Goal: Transaction & Acquisition: Book appointment/travel/reservation

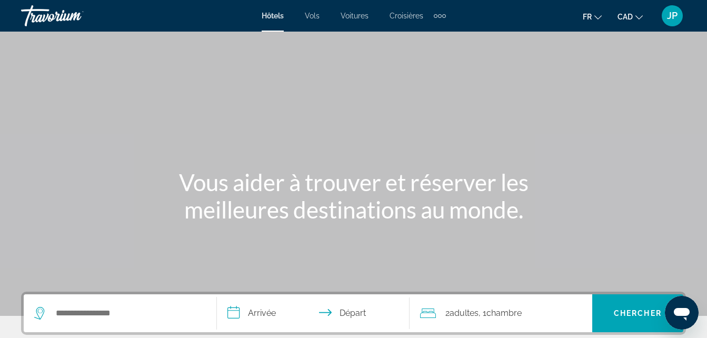
click at [274, 13] on span "Hôtels" at bounding box center [273, 16] width 22 height 8
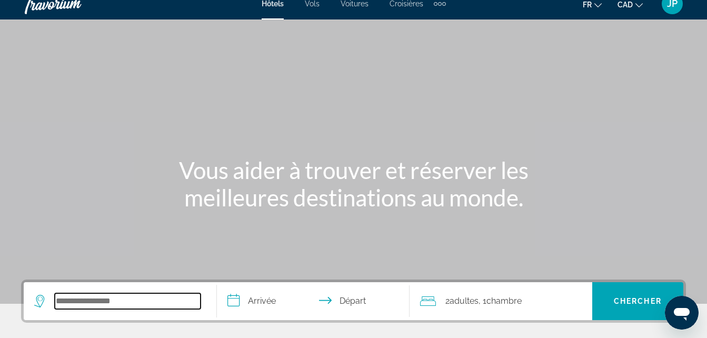
click at [84, 300] on input "Search hotel destination" at bounding box center [128, 301] width 146 height 16
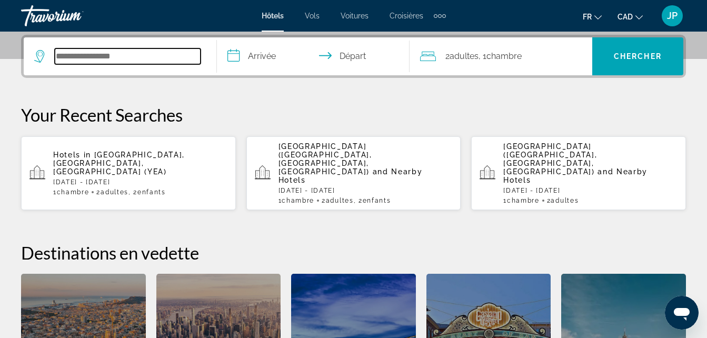
scroll to position [258, 0]
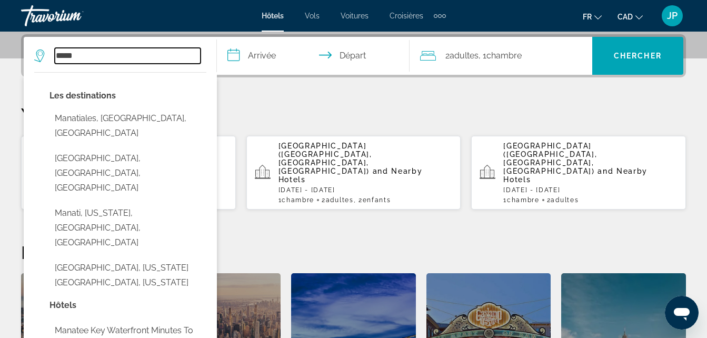
click at [96, 55] on input "*****" at bounding box center [128, 56] width 146 height 16
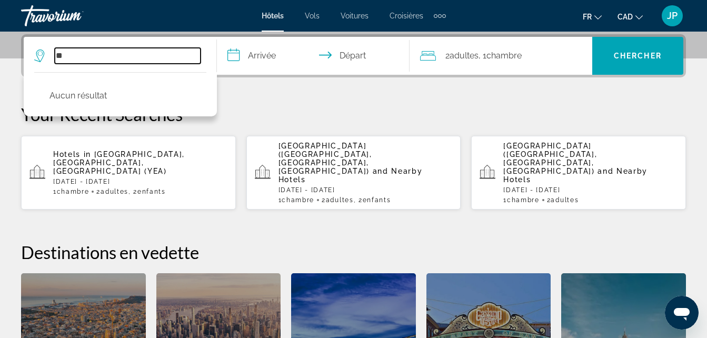
type input "*"
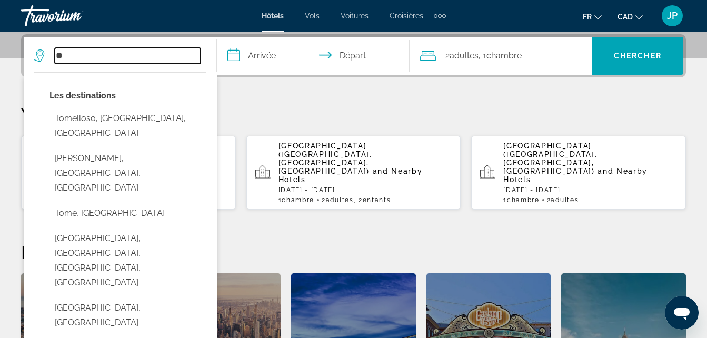
type input "*"
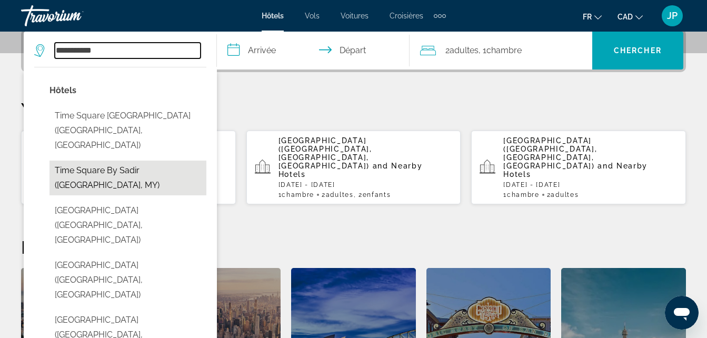
scroll to position [264, 0]
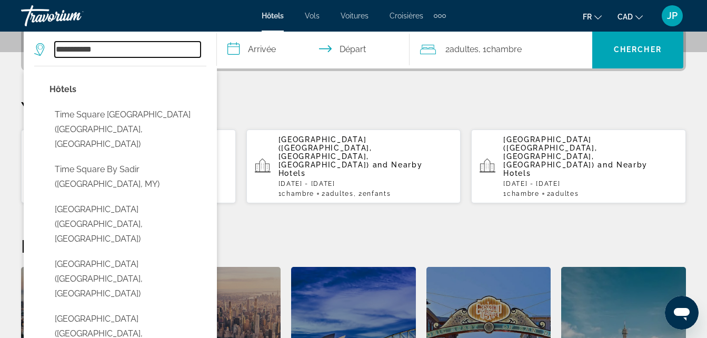
type input "**********"
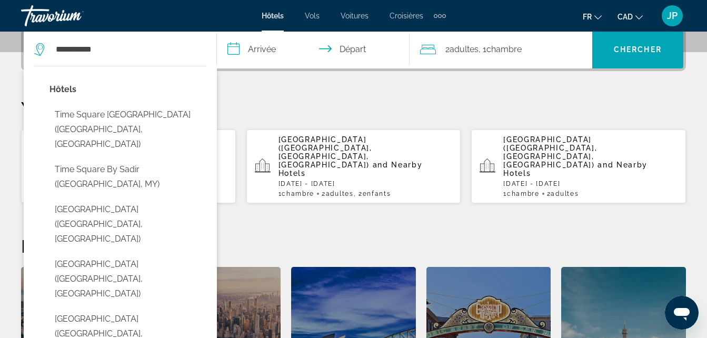
click at [288, 81] on div "**********" at bounding box center [353, 231] width 707 height 407
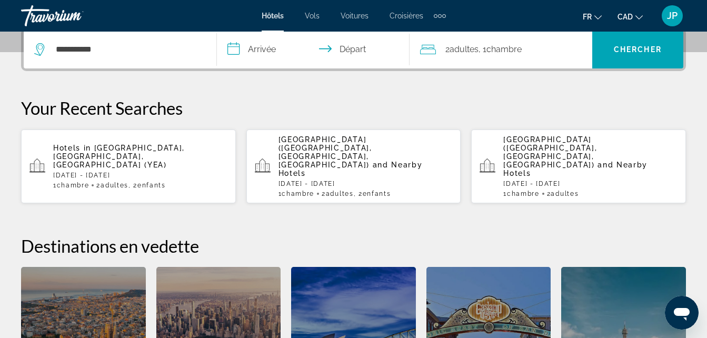
click at [268, 48] on input "**********" at bounding box center [316, 51] width 198 height 41
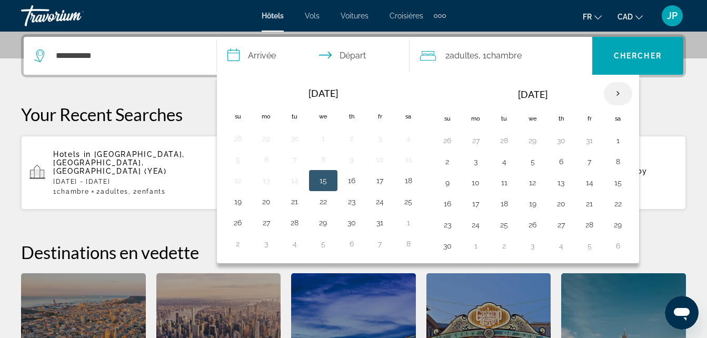
click at [616, 95] on th "Next month" at bounding box center [618, 93] width 28 height 23
click at [587, 205] on button "26" at bounding box center [589, 203] width 17 height 15
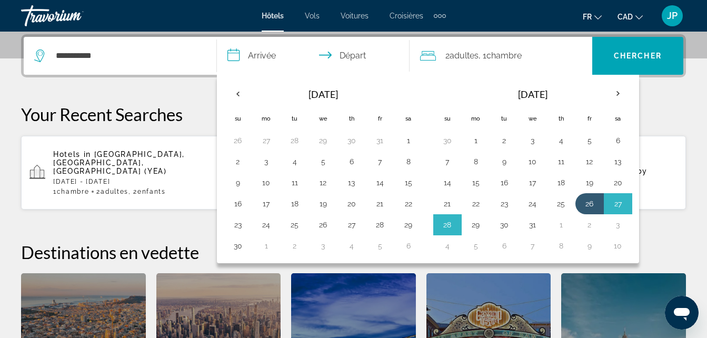
click at [478, 228] on button "29" at bounding box center [476, 225] width 17 height 15
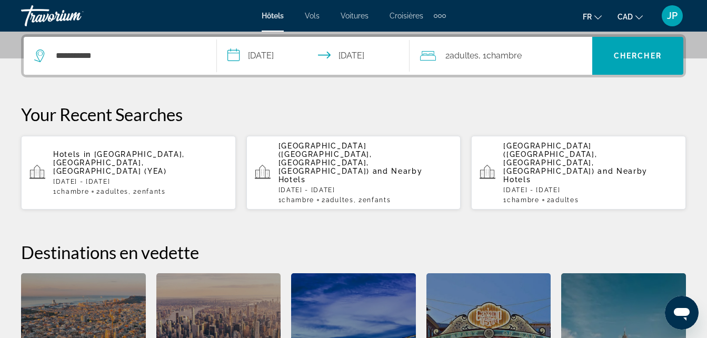
click at [364, 57] on input "**********" at bounding box center [316, 57] width 198 height 41
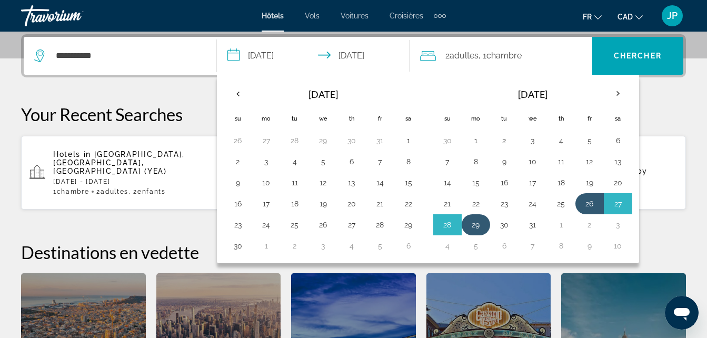
click at [473, 225] on button "29" at bounding box center [476, 225] width 17 height 15
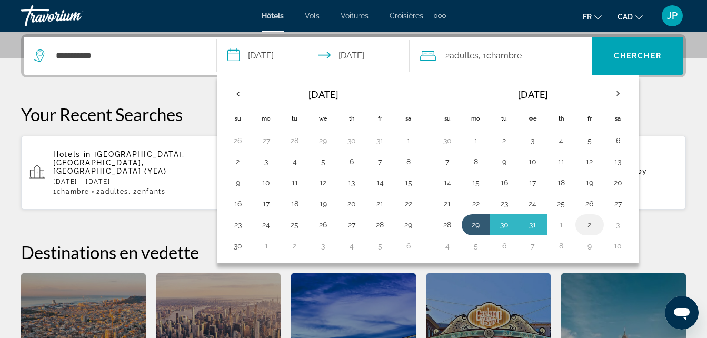
click at [592, 228] on button "2" at bounding box center [589, 225] width 17 height 15
type input "**********"
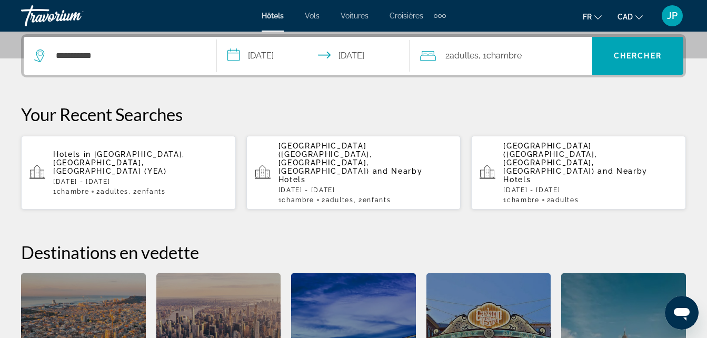
click at [572, 62] on div "2 Adulte Adultes , 1 Chambre pièces" at bounding box center [506, 55] width 172 height 15
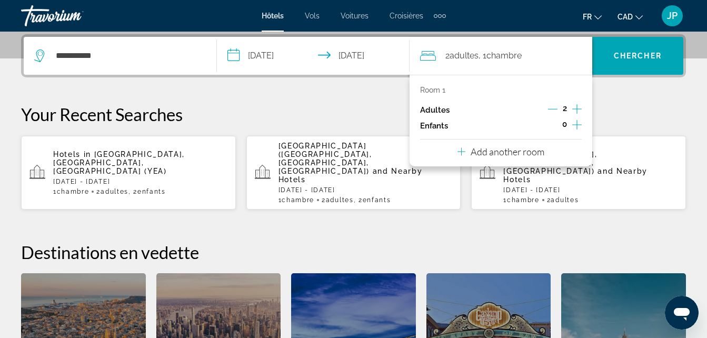
click at [577, 125] on icon "Increment children" at bounding box center [576, 124] width 9 height 9
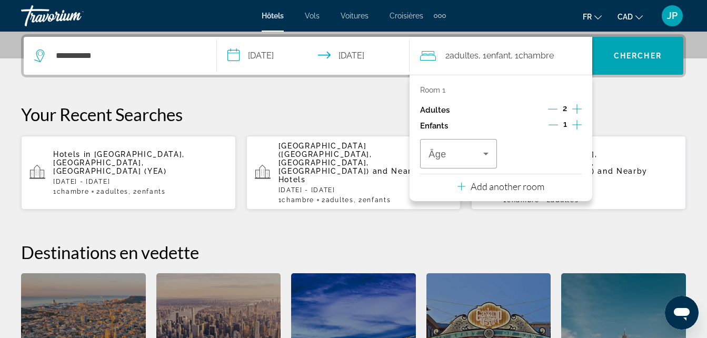
click at [577, 125] on icon "Increment children" at bounding box center [576, 125] width 9 height 13
click at [549, 148] on div "Travelers: 2 adults, 2 children" at bounding box center [544, 153] width 60 height 29
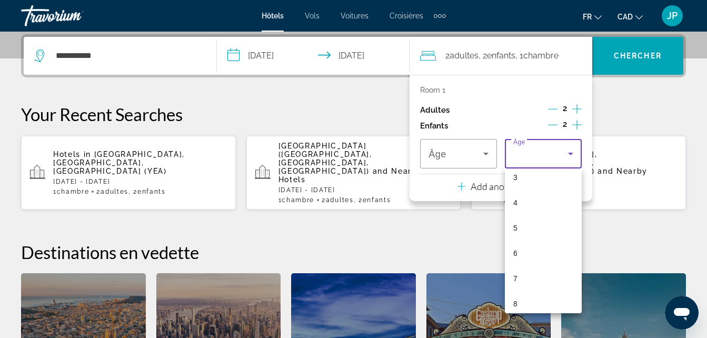
scroll to position [98, 0]
click at [211, 300] on div at bounding box center [353, 169] width 707 height 338
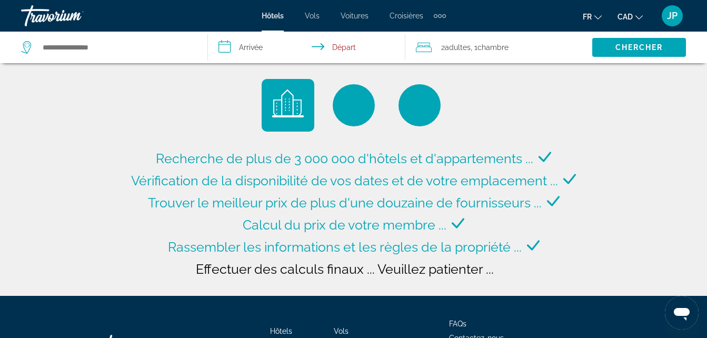
type input "**********"
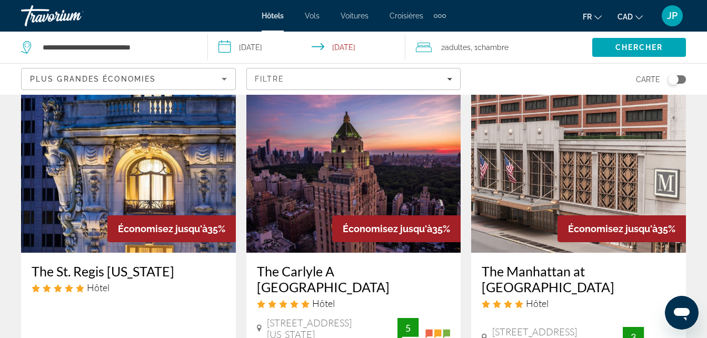
scroll to position [1081, 0]
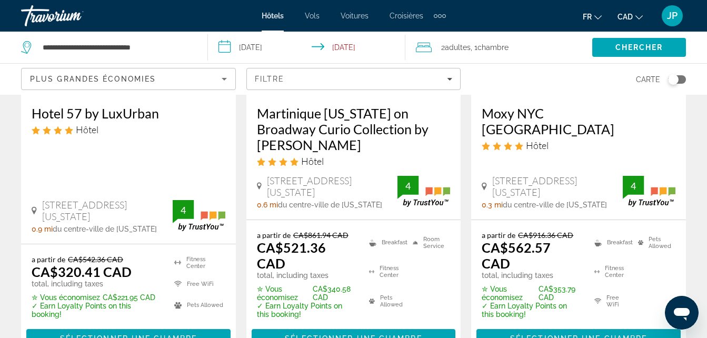
click at [170, 76] on div "Plus grandes économies" at bounding box center [126, 79] width 192 height 13
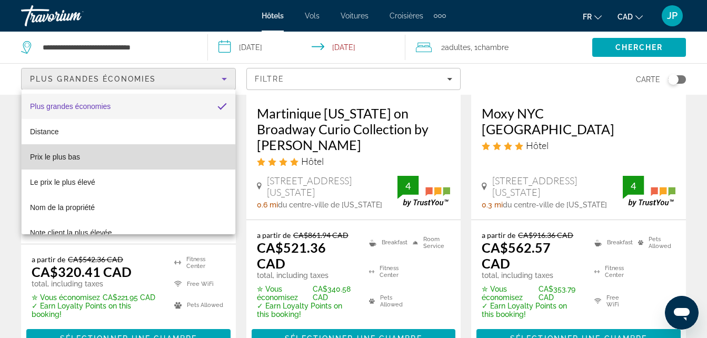
click at [137, 154] on mat-option "Prix le plus bas" at bounding box center [129, 156] width 214 height 25
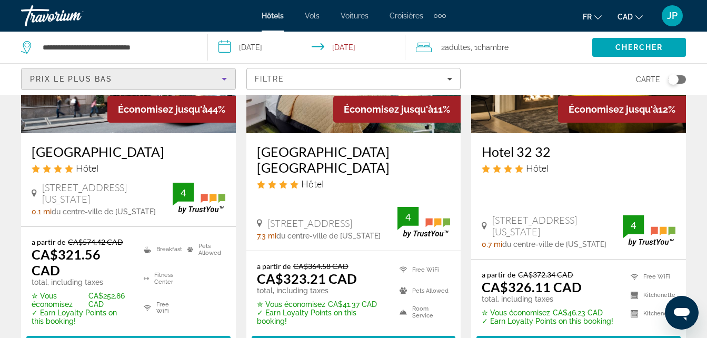
scroll to position [608, 0]
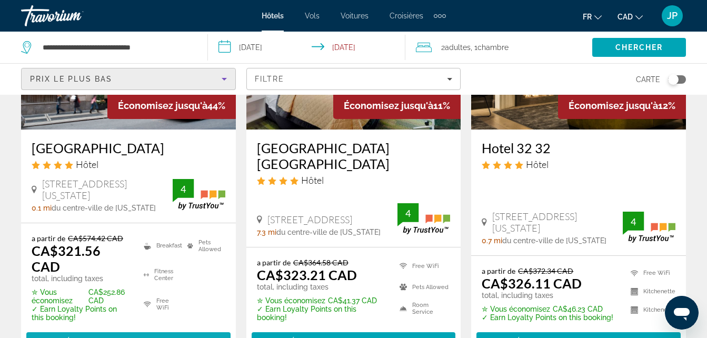
click at [106, 329] on span "Main content" at bounding box center [128, 341] width 204 height 25
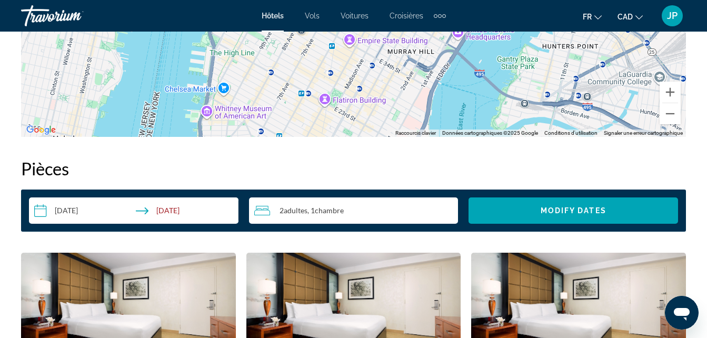
scroll to position [1495, 0]
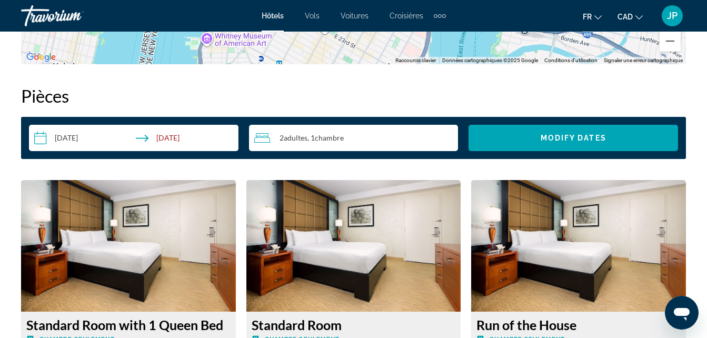
click at [68, 140] on input "**********" at bounding box center [136, 139] width 214 height 29
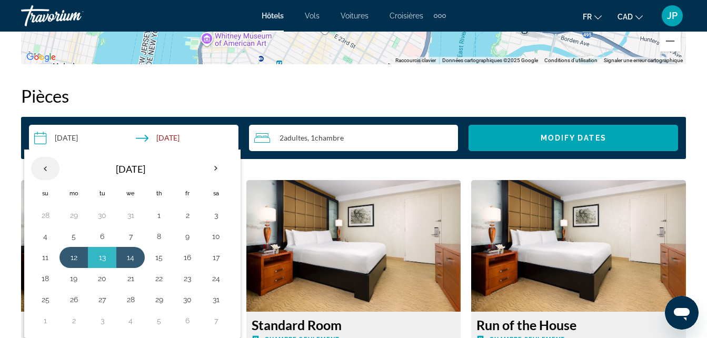
click at [40, 169] on th "Previous month" at bounding box center [45, 168] width 28 height 23
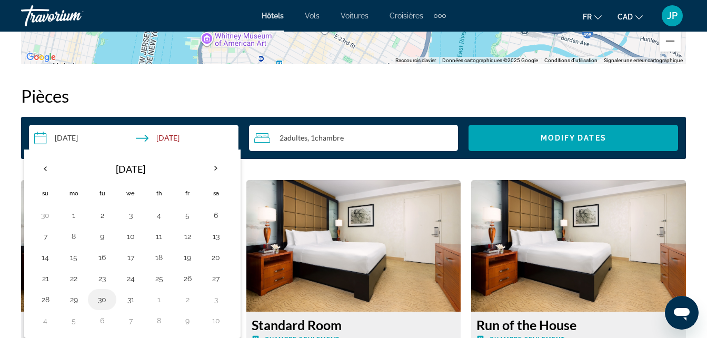
click at [97, 300] on button "30" at bounding box center [102, 299] width 17 height 15
drag, startPoint x: 184, startPoint y: 301, endPoint x: 181, endPoint y: 305, distance: 6.0
click at [181, 305] on button "2" at bounding box center [187, 299] width 17 height 15
type input "**********"
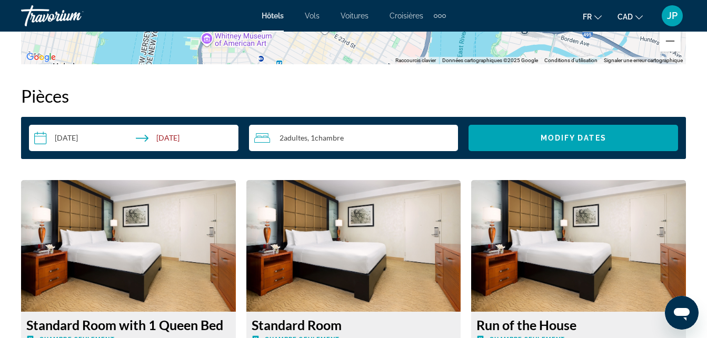
click at [394, 139] on div "2 Adulte Adultes , 1 Chambre pièces" at bounding box center [356, 138] width 204 height 13
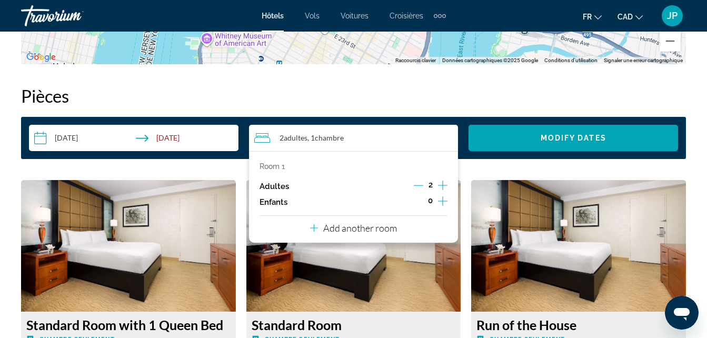
click at [445, 202] on icon "Increment children" at bounding box center [442, 201] width 9 height 13
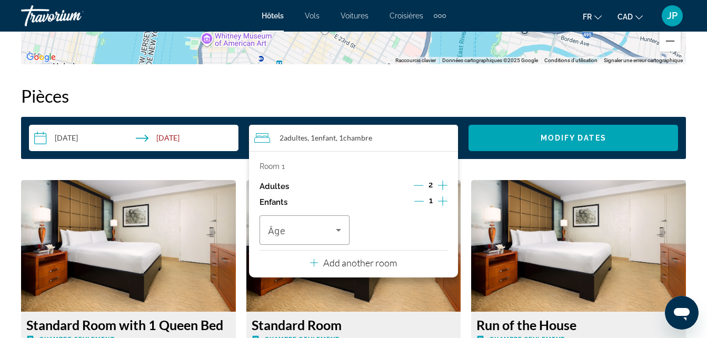
click at [445, 202] on icon "Increment children" at bounding box center [442, 201] width 9 height 13
click at [439, 202] on icon "Increment children" at bounding box center [442, 201] width 9 height 13
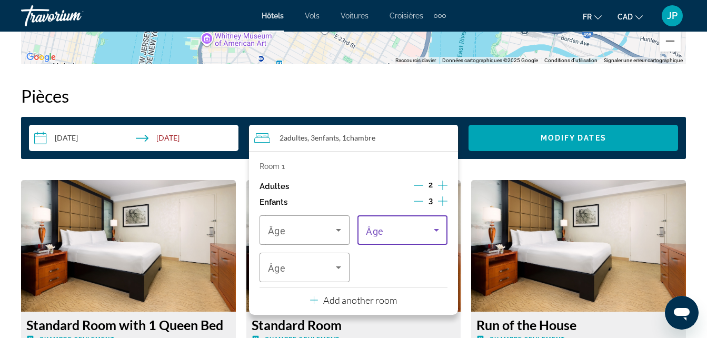
click at [422, 233] on span "Travelers: 2 adults, 3 children" at bounding box center [400, 230] width 68 height 13
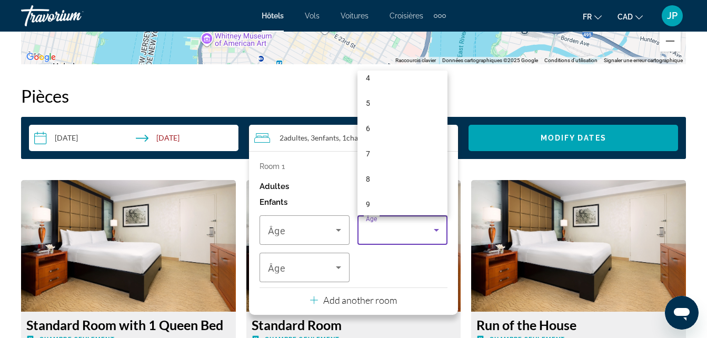
scroll to position [113, 0]
click at [384, 174] on mat-option "8" at bounding box center [403, 176] width 90 height 25
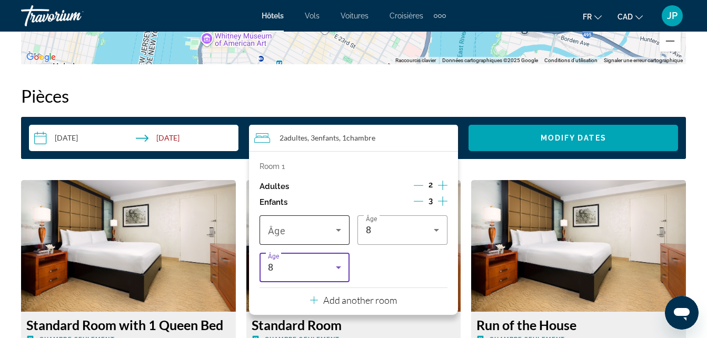
click at [308, 230] on span "Travelers: 2 adults, 3 children" at bounding box center [302, 230] width 68 height 13
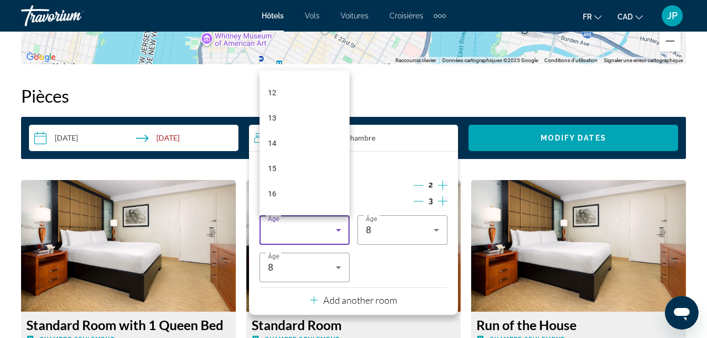
scroll to position [302, 0]
click at [339, 190] on mat-option "16" at bounding box center [305, 189] width 90 height 25
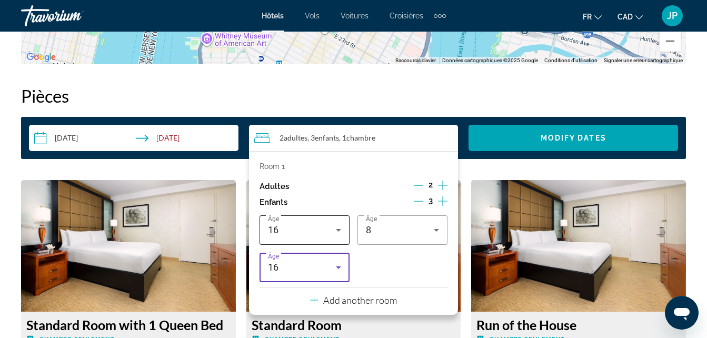
click at [291, 233] on div "16" at bounding box center [302, 230] width 68 height 13
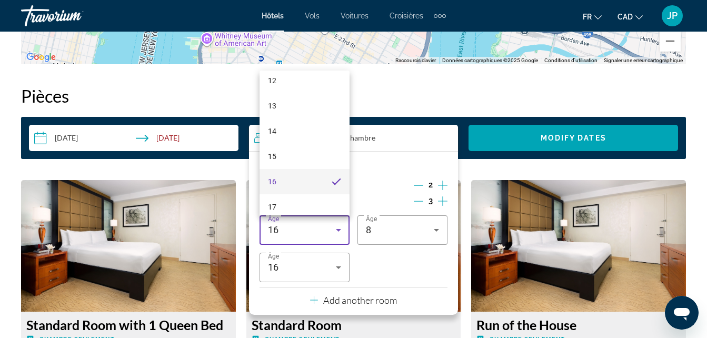
scroll to position [319, 0]
click at [300, 200] on mat-option "17" at bounding box center [305, 198] width 90 height 25
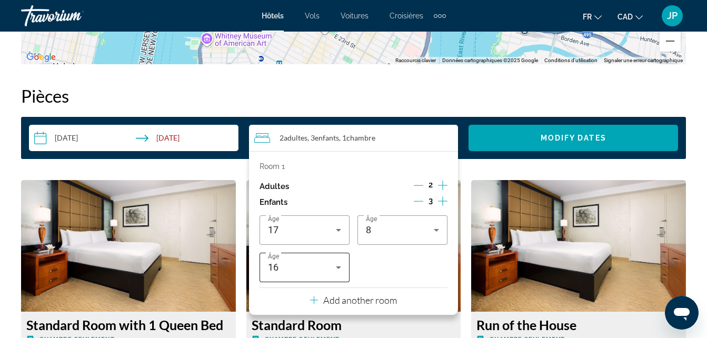
click at [298, 258] on div "16" at bounding box center [304, 267] width 73 height 29
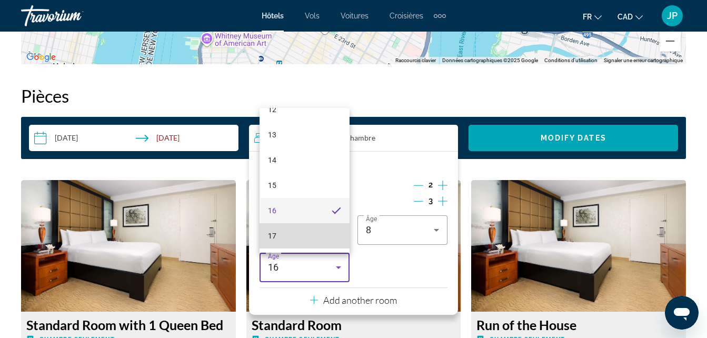
click at [305, 234] on mat-option "17" at bounding box center [305, 235] width 90 height 25
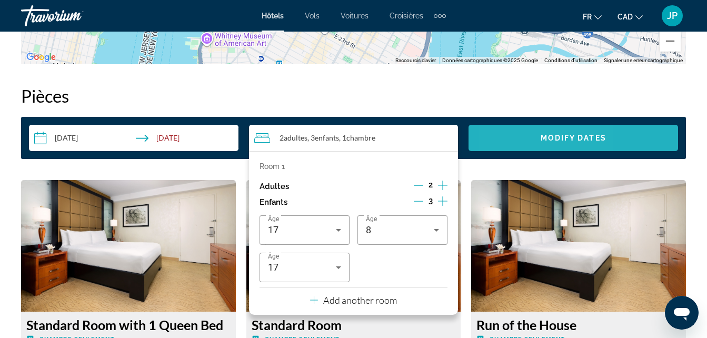
click at [512, 137] on span "Search widget" at bounding box center [574, 137] width 210 height 25
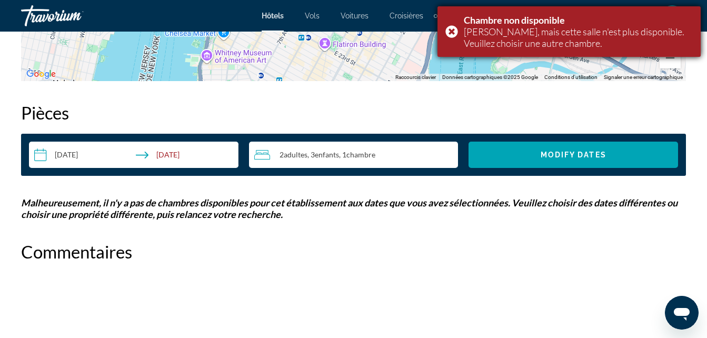
scroll to position [1471, 0]
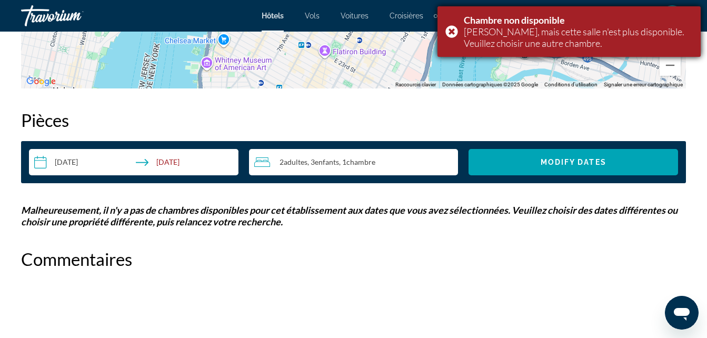
click at [452, 35] on div "Chambre non disponible Désolé, mais cette salle n'est plus disponible. Veuillez…" at bounding box center [569, 31] width 263 height 51
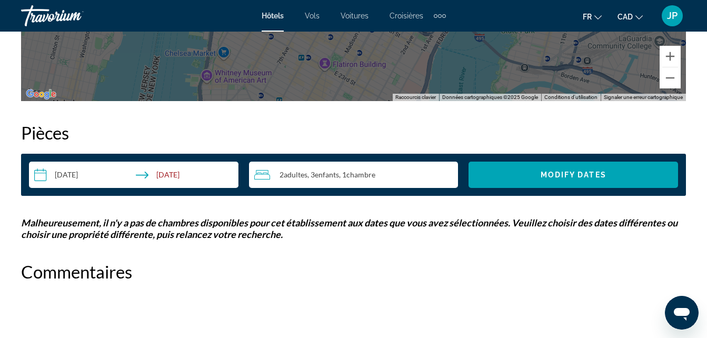
scroll to position [1446, 0]
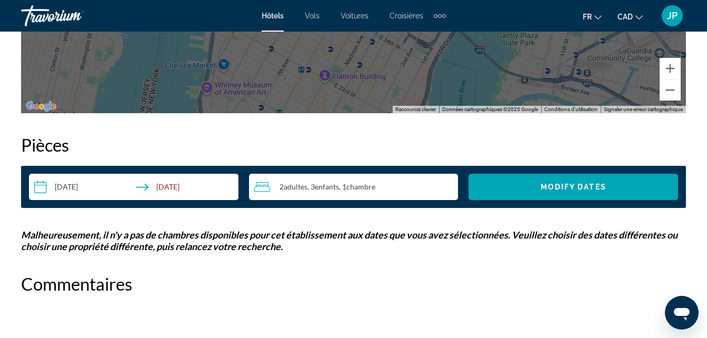
click at [276, 15] on span "Hôtels" at bounding box center [273, 16] width 22 height 8
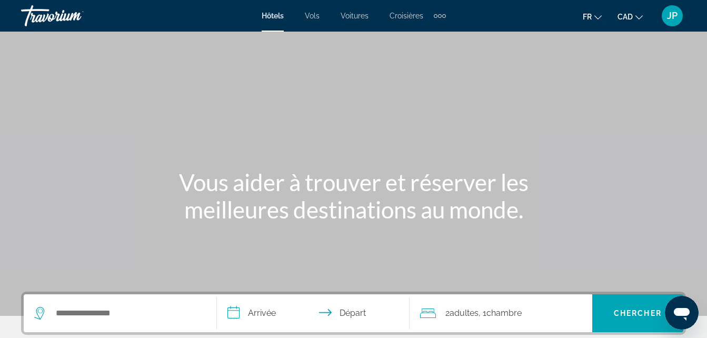
click at [260, 318] on input "**********" at bounding box center [316, 314] width 198 height 41
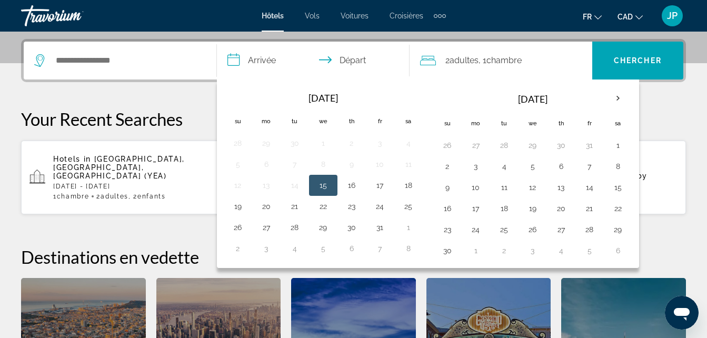
scroll to position [258, 0]
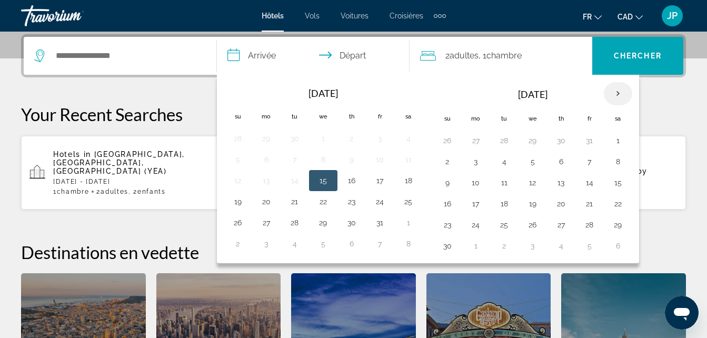
click at [622, 96] on th "Next month" at bounding box center [618, 93] width 28 height 23
click at [501, 224] on button "30" at bounding box center [504, 225] width 17 height 15
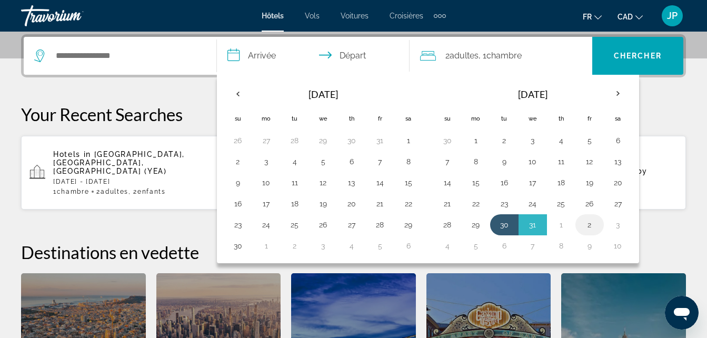
click at [589, 225] on button "2" at bounding box center [589, 225] width 17 height 15
type input "**********"
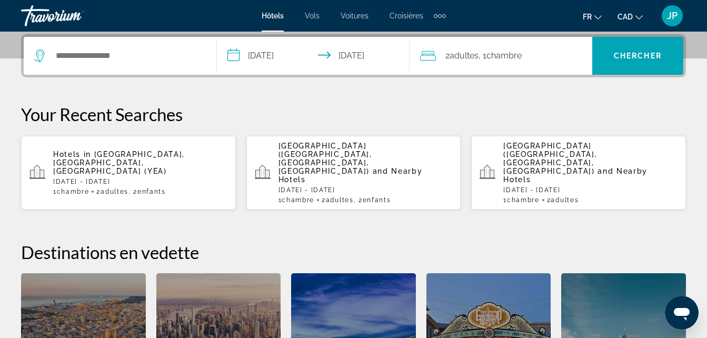
click at [501, 61] on span ", 1 Chambre pièces" at bounding box center [500, 55] width 43 height 15
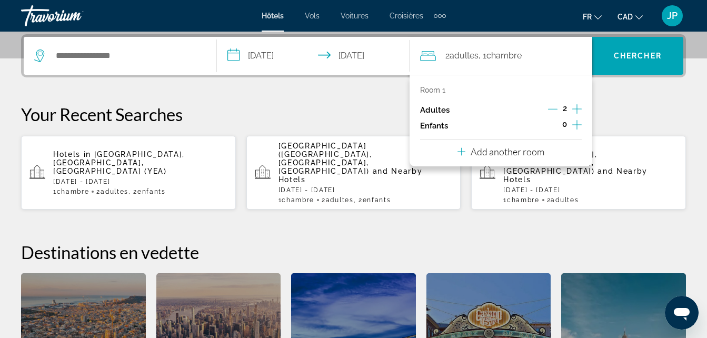
click at [578, 124] on icon "Increment children" at bounding box center [576, 125] width 9 height 13
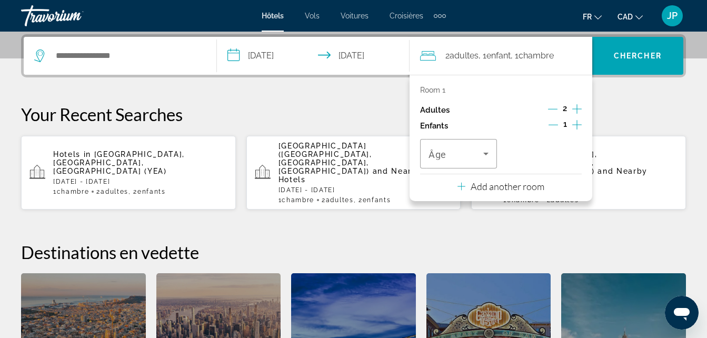
click at [578, 124] on icon "Increment children" at bounding box center [576, 125] width 9 height 13
click at [567, 145] on div "Travelers: 2 adults, 2 children" at bounding box center [544, 153] width 60 height 29
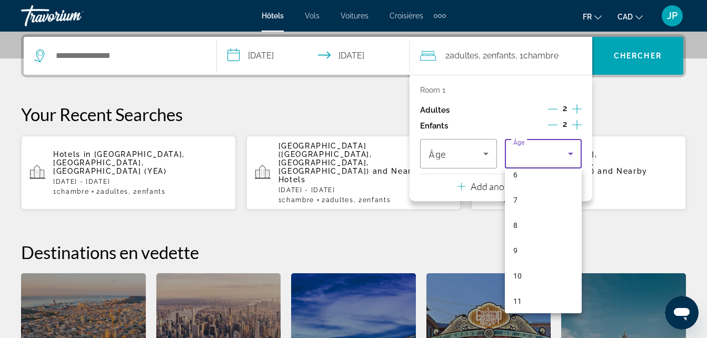
scroll to position [146, 0]
click at [538, 232] on mat-option "8" at bounding box center [543, 241] width 77 height 25
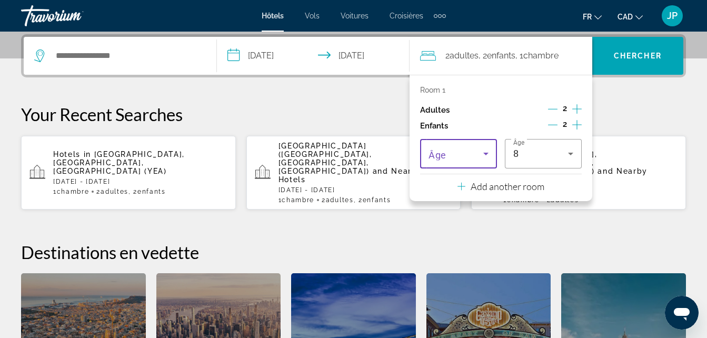
click at [459, 155] on span "Travelers: 2 adults, 2 children" at bounding box center [456, 153] width 55 height 13
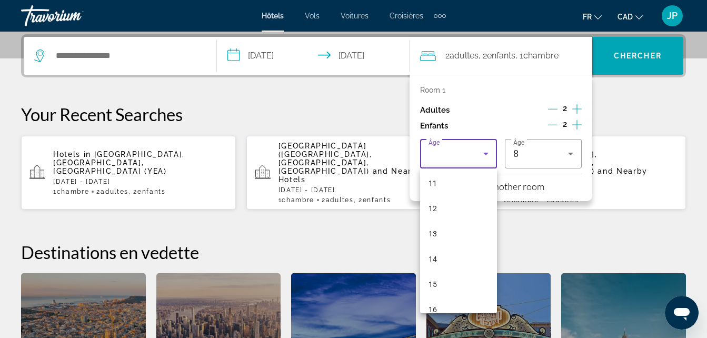
scroll to position [319, 0]
click at [457, 292] on mat-option "17" at bounding box center [458, 296] width 77 height 25
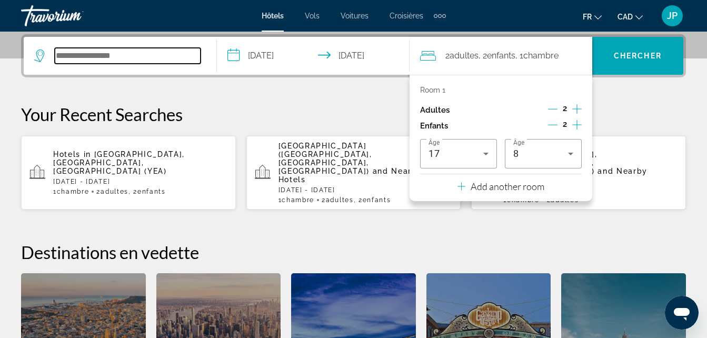
click at [120, 51] on input "Search hotel destination" at bounding box center [128, 56] width 146 height 16
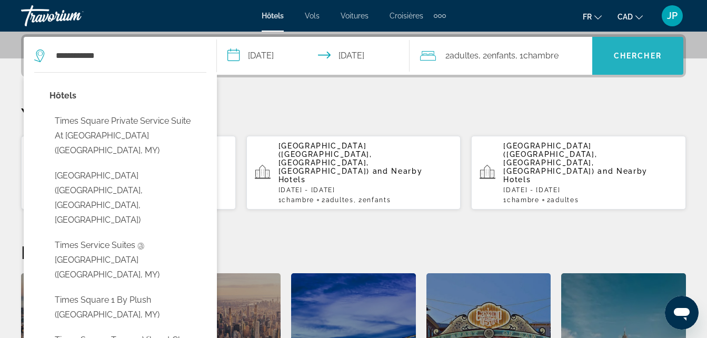
click at [646, 57] on span "Chercher" at bounding box center [638, 56] width 48 height 8
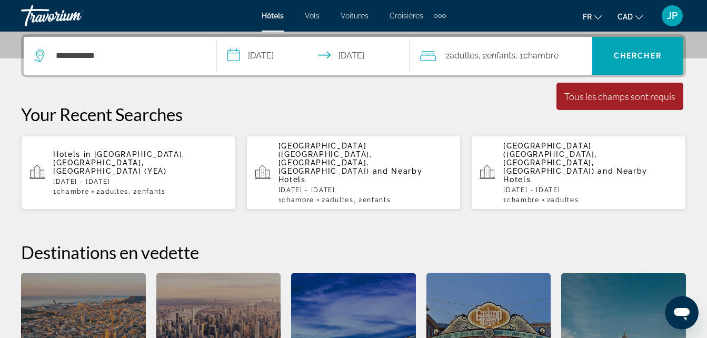
click at [140, 47] on div "**********" at bounding box center [120, 56] width 172 height 38
click at [121, 58] on input "**********" at bounding box center [128, 56] width 146 height 16
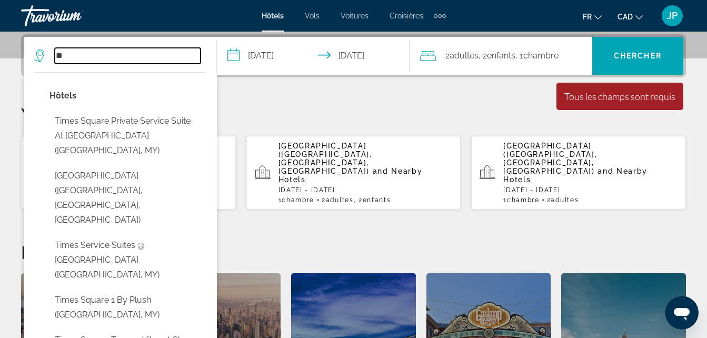
type input "*"
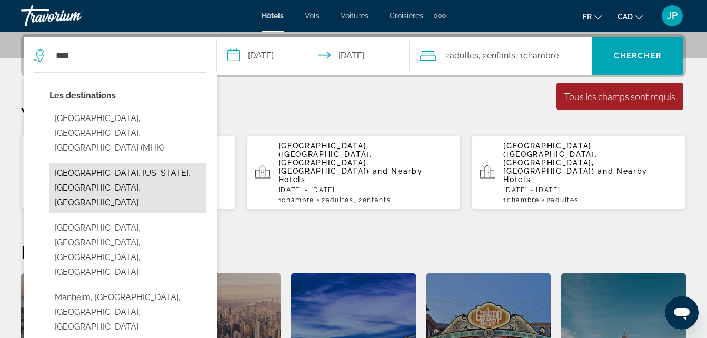
click at [121, 163] on button "[GEOGRAPHIC_DATA], [US_STATE], [GEOGRAPHIC_DATA], [GEOGRAPHIC_DATA]" at bounding box center [128, 188] width 157 height 50
type input "**********"
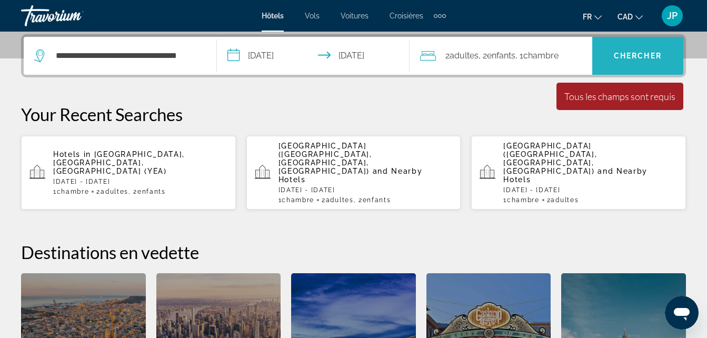
click at [633, 64] on span "Search" at bounding box center [638, 55] width 91 height 25
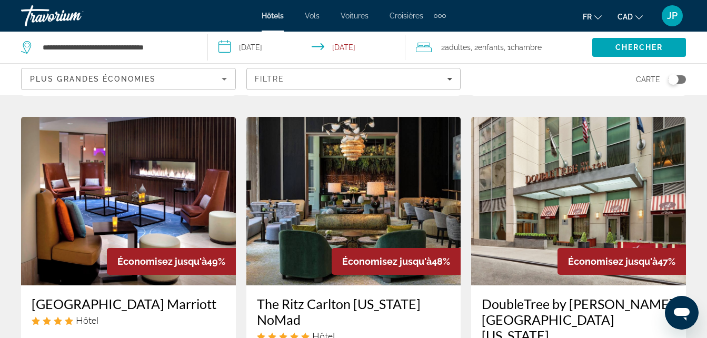
scroll to position [471, 0]
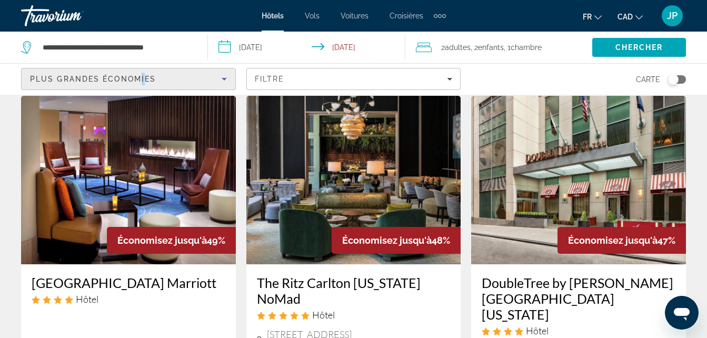
click at [142, 76] on span "Plus grandes économies" at bounding box center [93, 79] width 126 height 8
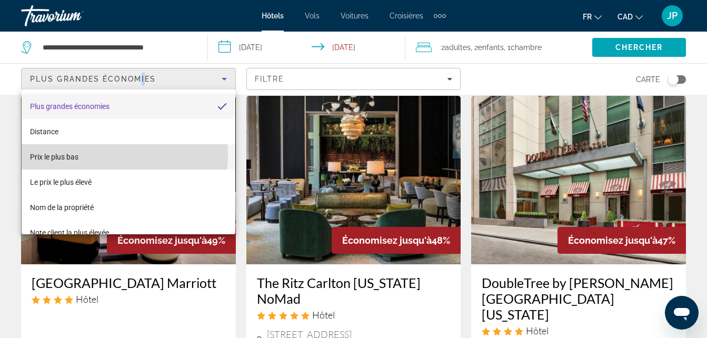
click at [73, 155] on span "Prix le plus bas" at bounding box center [54, 157] width 48 height 8
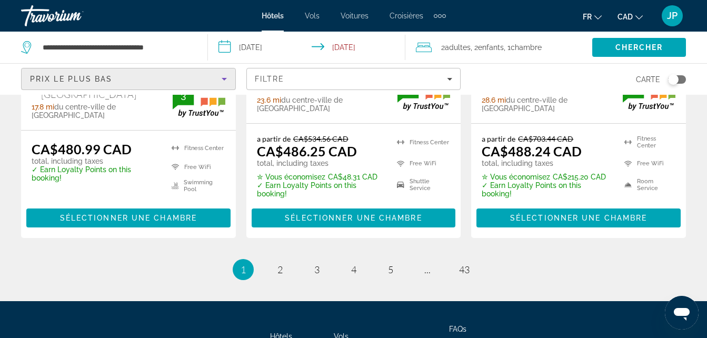
scroll to position [1633, 0]
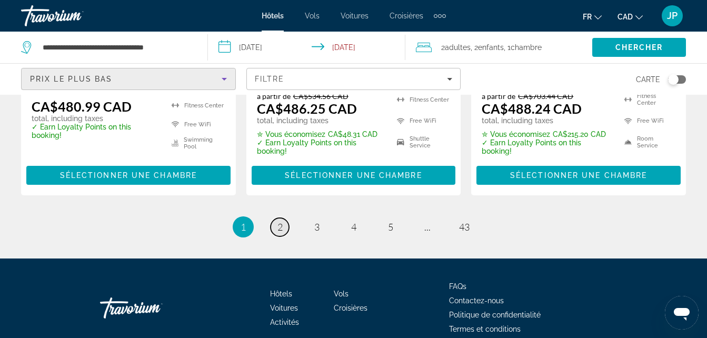
click at [278, 221] on span "2" at bounding box center [280, 227] width 5 height 12
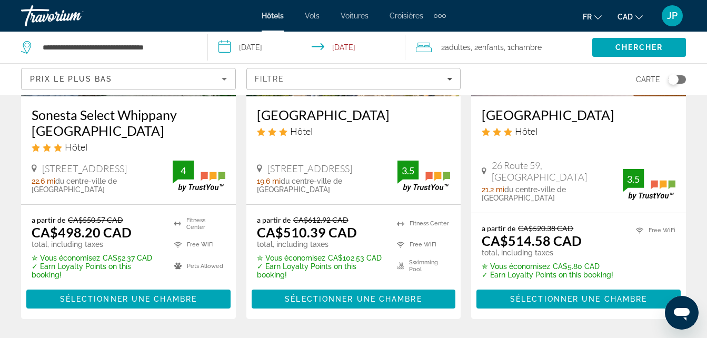
scroll to position [211, 0]
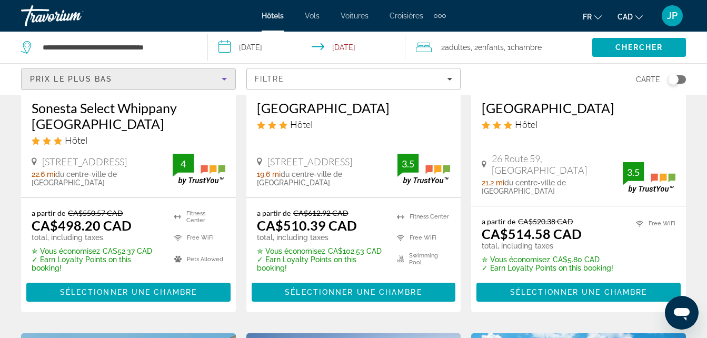
click at [135, 78] on div "Prix le plus bas" at bounding box center [126, 79] width 192 height 13
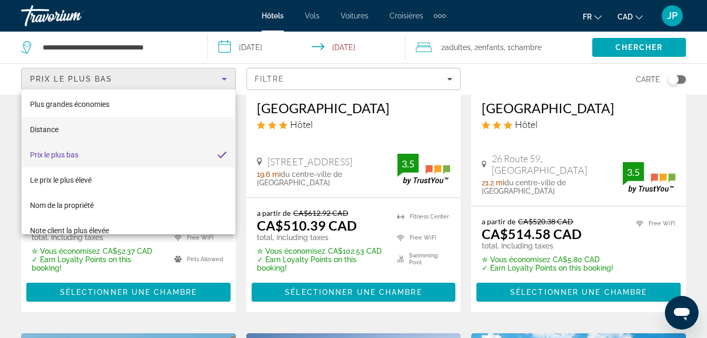
scroll to position [3, 0]
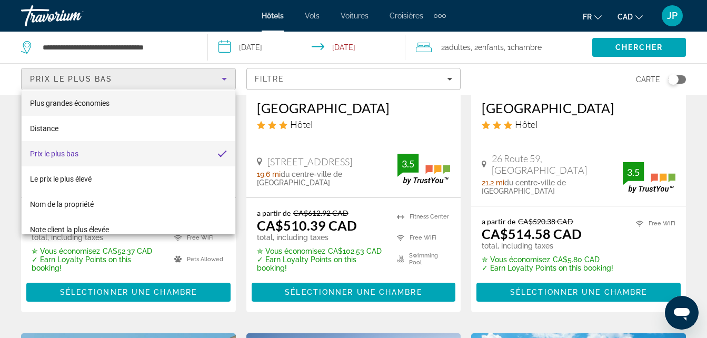
click at [124, 106] on mat-option "Plus grandes économies" at bounding box center [129, 103] width 214 height 25
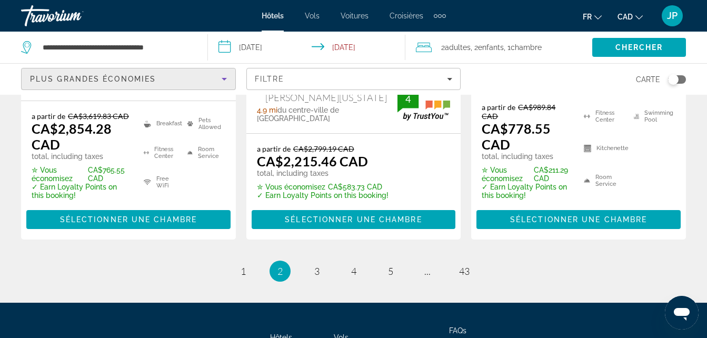
scroll to position [1657, 0]
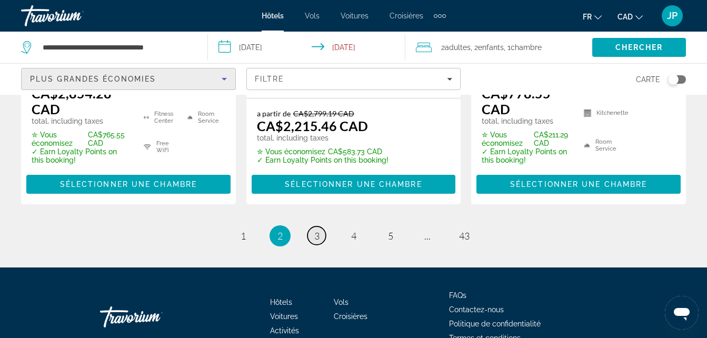
click at [321, 226] on link "page 3" at bounding box center [317, 235] width 18 height 18
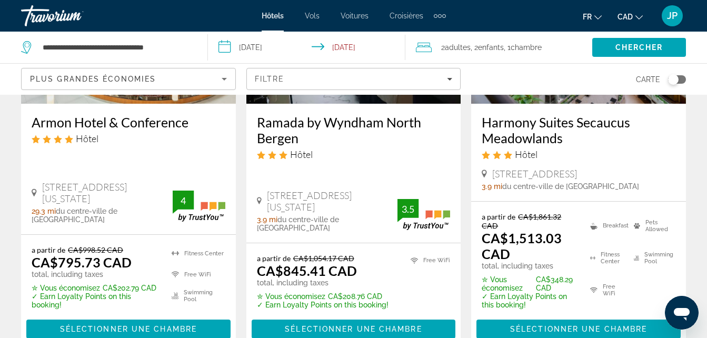
scroll to position [737, 0]
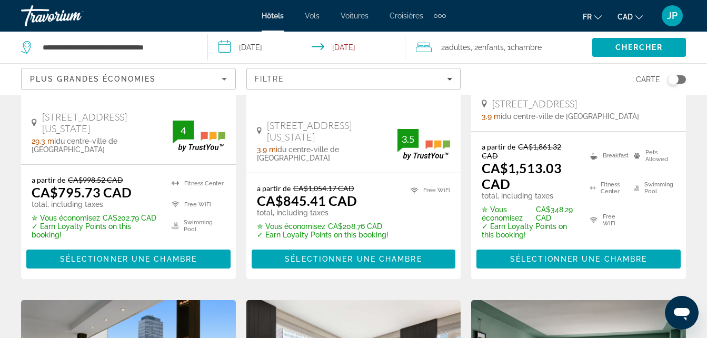
click at [705, 325] on div "Résultats de la recherche d'hôtel - 508 endroits pour passer votre temps Économ…" at bounding box center [353, 298] width 707 height 1861
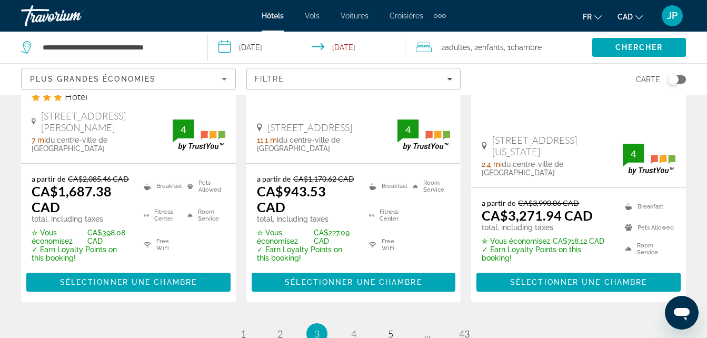
scroll to position [1651, 0]
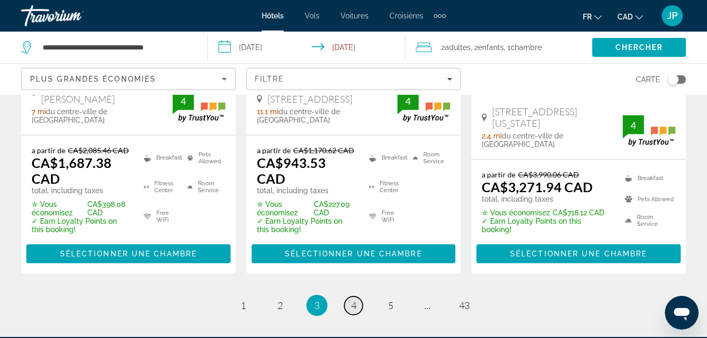
click at [356, 300] on span "4" at bounding box center [353, 306] width 5 height 12
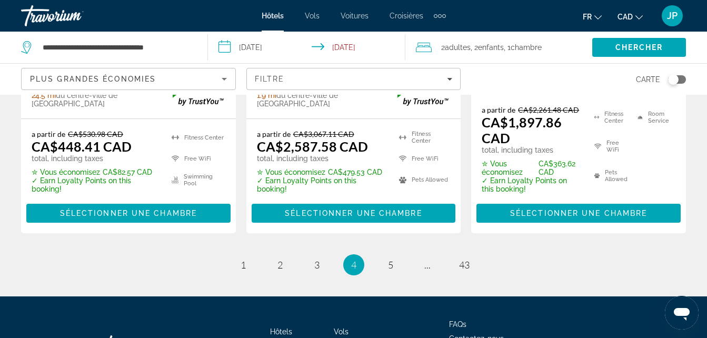
scroll to position [1682, 0]
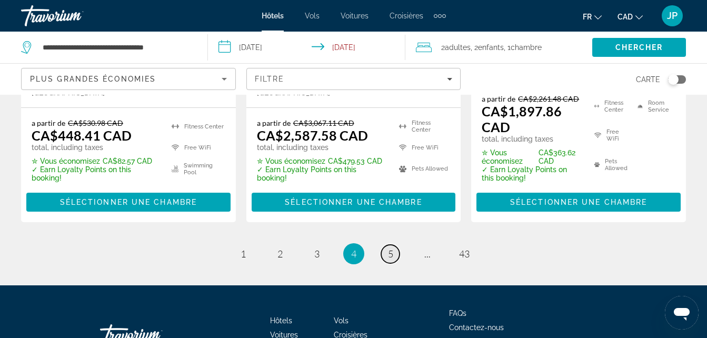
click at [390, 248] on span "5" at bounding box center [390, 254] width 5 height 12
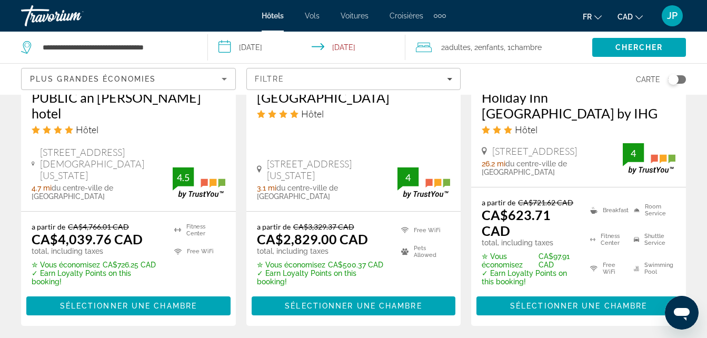
scroll to position [1664, 0]
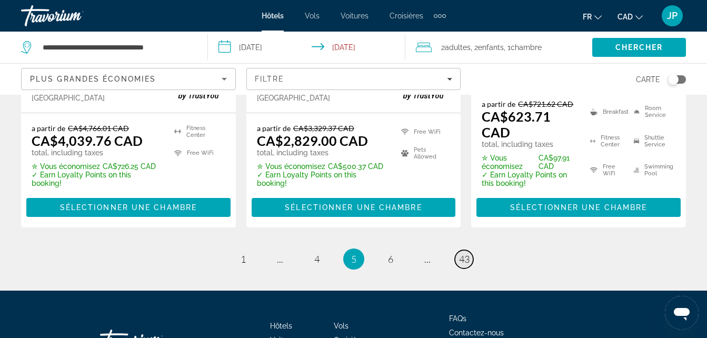
click at [469, 250] on link "page 43" at bounding box center [464, 259] width 18 height 18
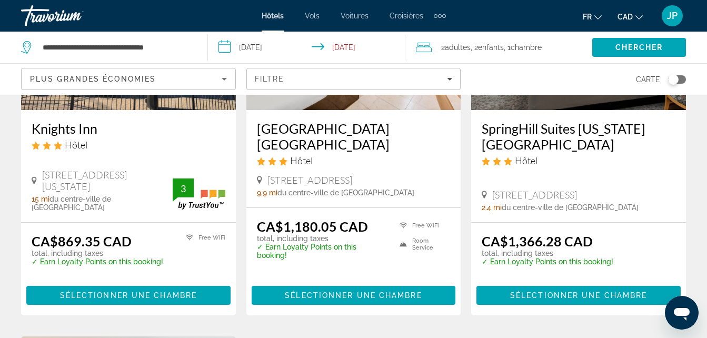
scroll to position [211, 0]
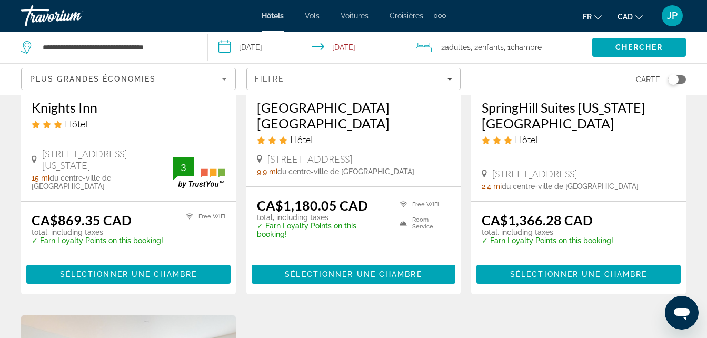
click at [704, 328] on div "Résultats de la recherche d'hôtel - 508 endroits pour passer votre temps [GEOGR…" at bounding box center [353, 297] width 707 height 807
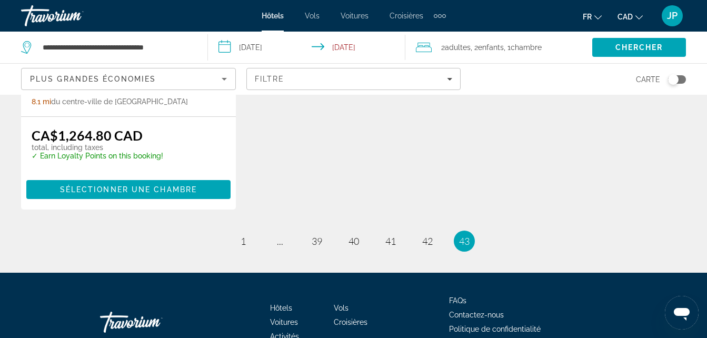
scroll to position [709, 0]
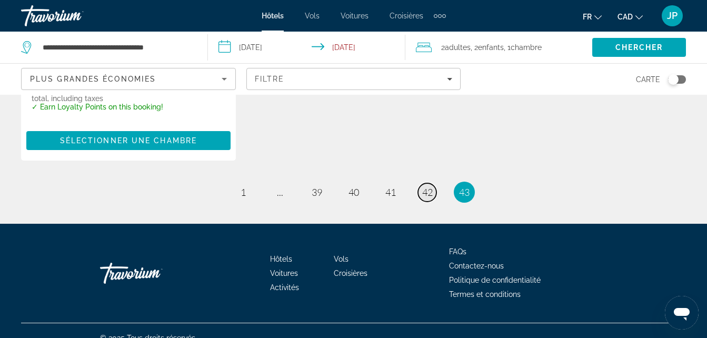
click at [432, 184] on link "page 42" at bounding box center [427, 192] width 18 height 18
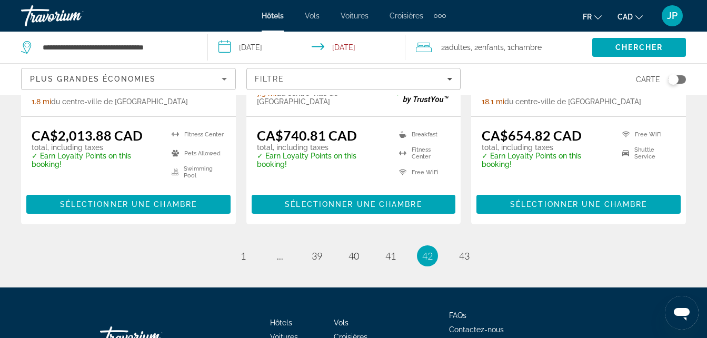
scroll to position [1543, 0]
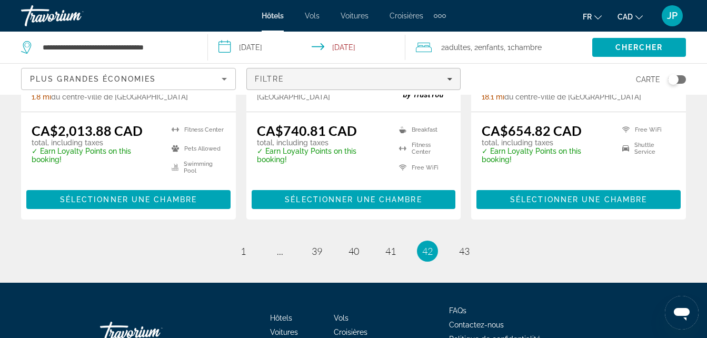
click at [319, 83] on div "Filtre" at bounding box center [354, 79] width 198 height 8
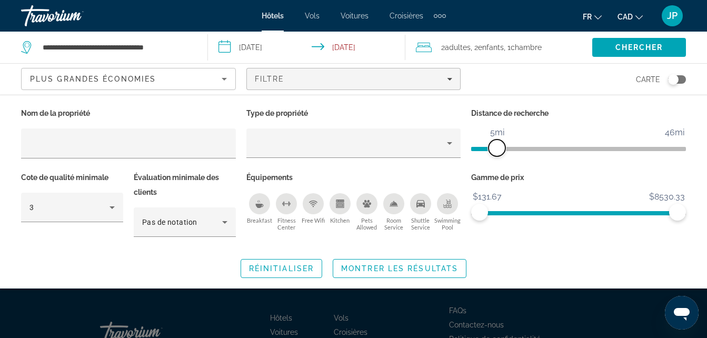
drag, startPoint x: 604, startPoint y: 153, endPoint x: 497, endPoint y: 146, distance: 107.7
click at [497, 146] on span "ngx-slider" at bounding box center [497, 148] width 17 height 17
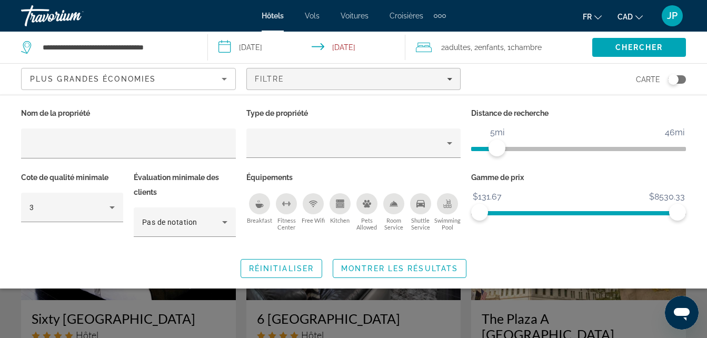
click at [120, 78] on span "Plus grandes économies" at bounding box center [93, 79] width 126 height 8
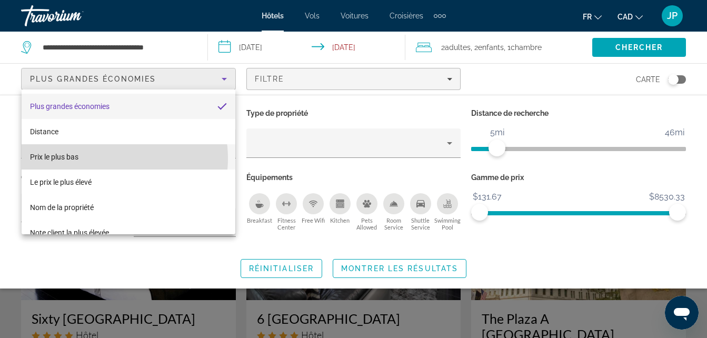
click at [105, 159] on mat-option "Prix le plus bas" at bounding box center [129, 156] width 214 height 25
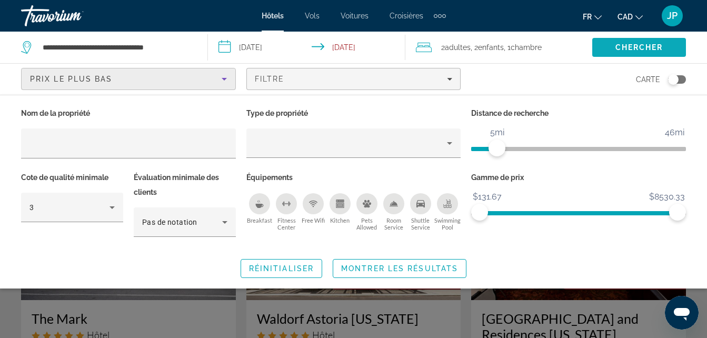
click at [609, 45] on span "Search" at bounding box center [640, 47] width 94 height 25
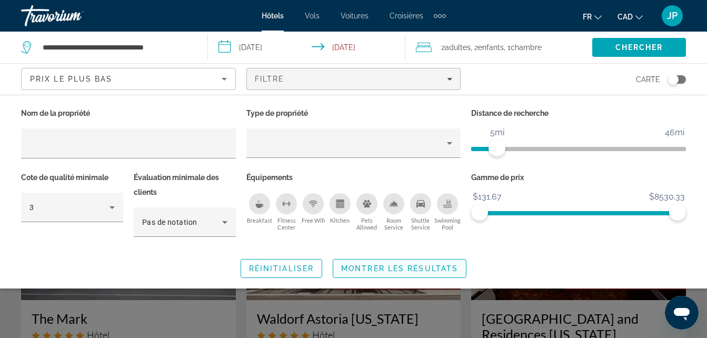
click at [342, 264] on span "Montrer les résultats" at bounding box center [399, 268] width 117 height 8
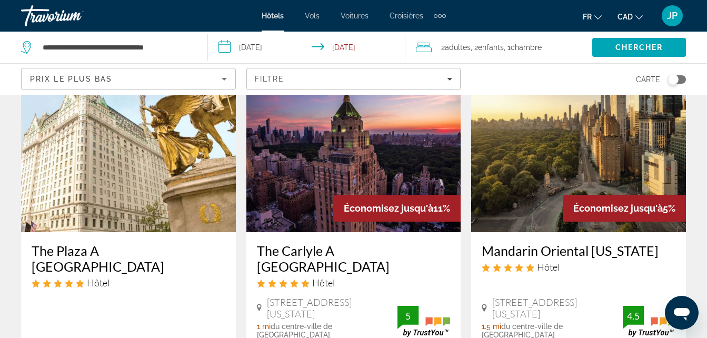
scroll to position [950, 0]
